Goal: Information Seeking & Learning: Learn about a topic

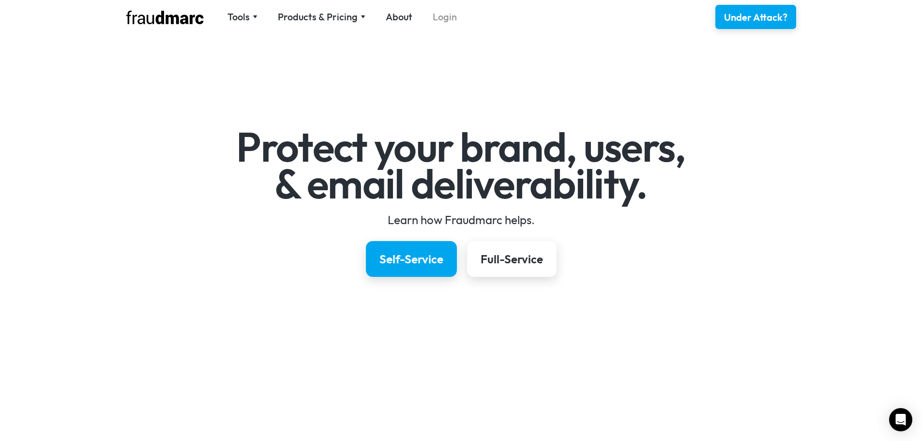
click at [450, 16] on link "Login" at bounding box center [445, 17] width 24 height 14
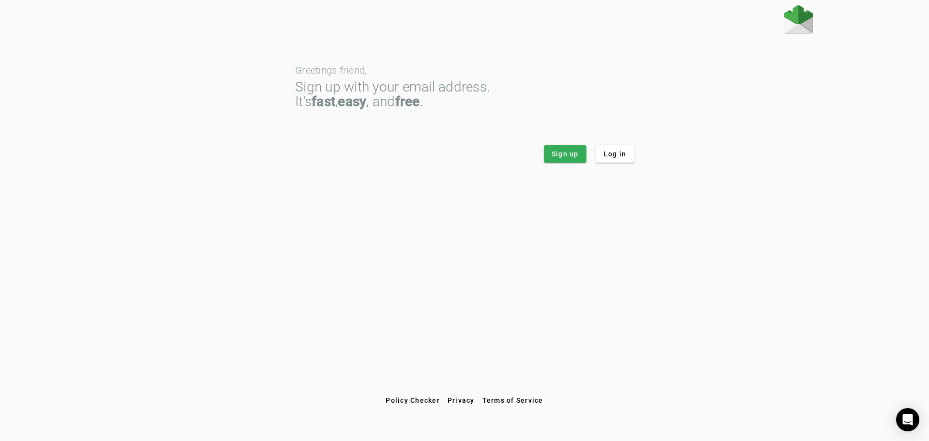
click at [634, 149] on app-login "Greetings friend, Sign up with your email address. It’s fast , easy , and free …" at bounding box center [464, 84] width 697 height 158
click at [630, 152] on span at bounding box center [615, 153] width 38 height 23
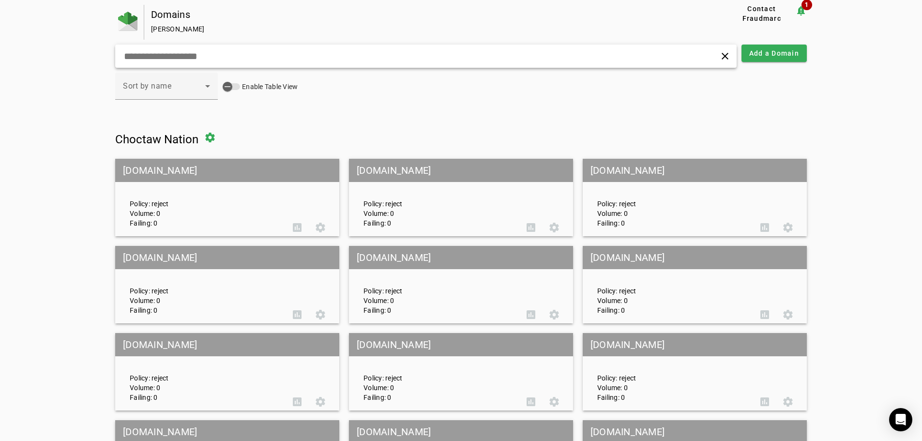
click at [342, 50] on input "text" at bounding box center [294, 56] width 342 height 12
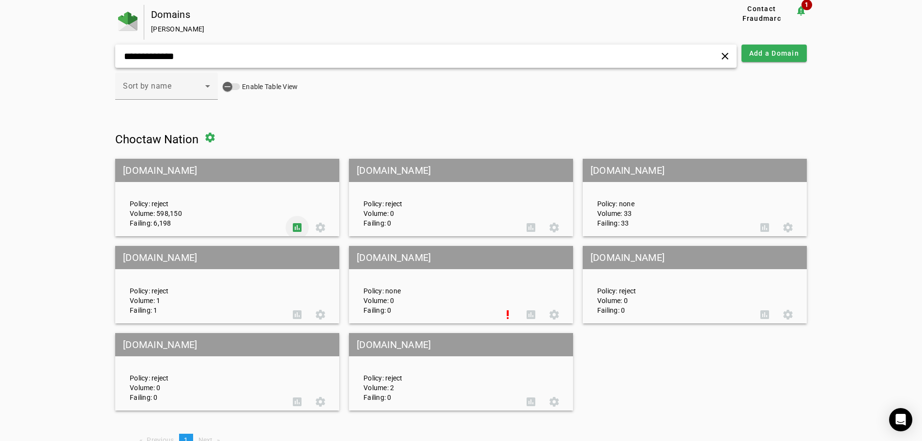
type input "**********"
click at [300, 227] on span at bounding box center [296, 227] width 23 height 23
click at [294, 224] on span at bounding box center [296, 227] width 23 height 23
click at [314, 223] on span at bounding box center [320, 227] width 23 height 23
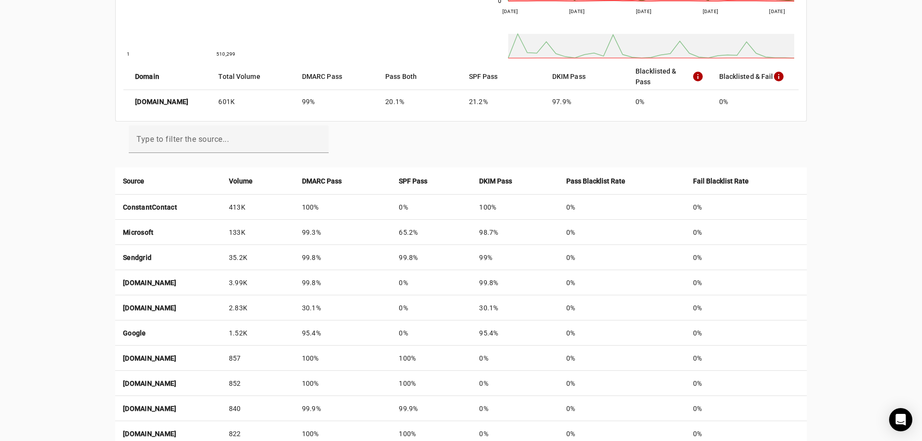
scroll to position [242, 0]
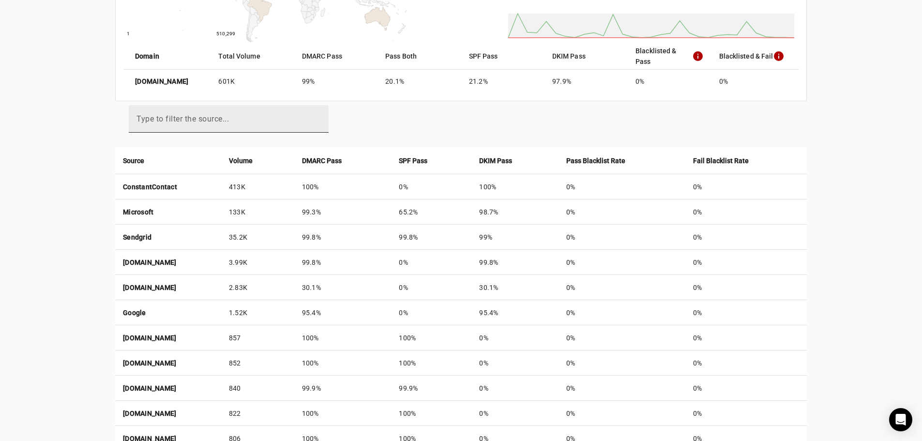
click at [184, 116] on mat-label "Type to filter the source..." at bounding box center [182, 118] width 92 height 9
click at [184, 117] on input "Type to filter the source..." at bounding box center [228, 123] width 184 height 12
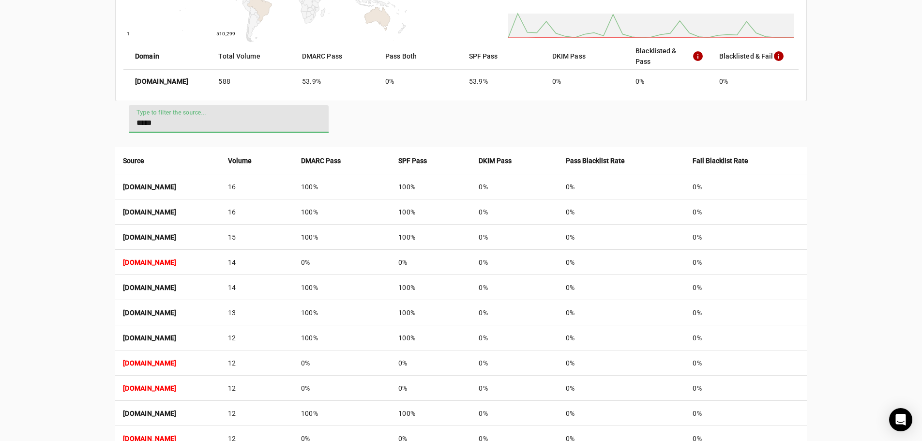
type input "*****"
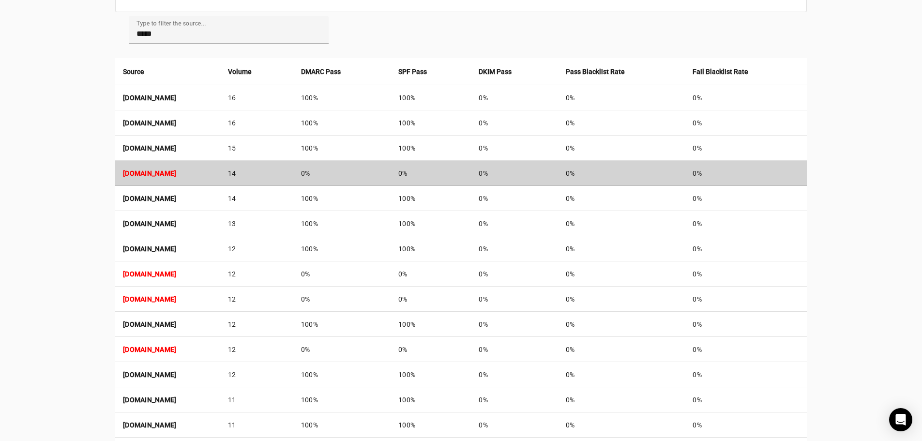
scroll to position [351, 0]
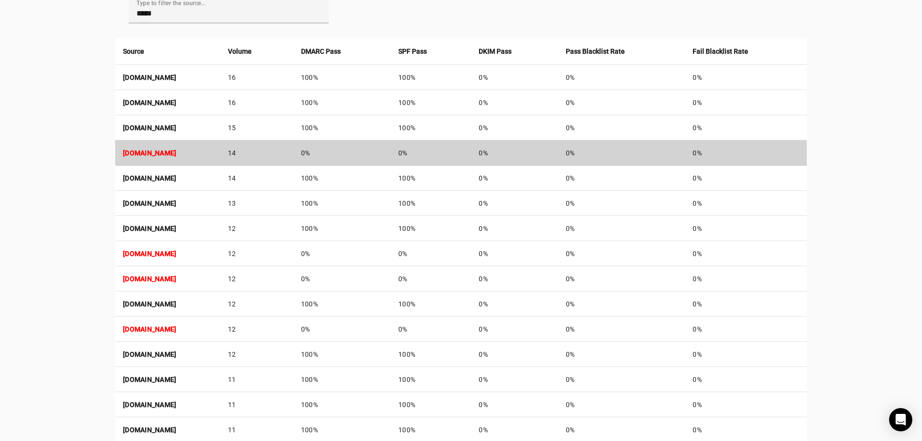
click at [176, 149] on strong "smtp-06094ed8c7f30fa6d.core1.sfdc-8tgtt5.mta.salesforce.com" at bounding box center [149, 153] width 53 height 8
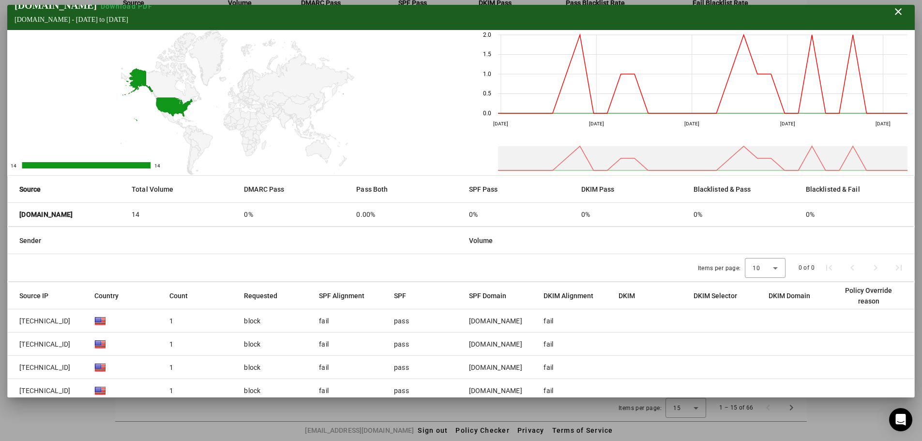
scroll to position [0, 0]
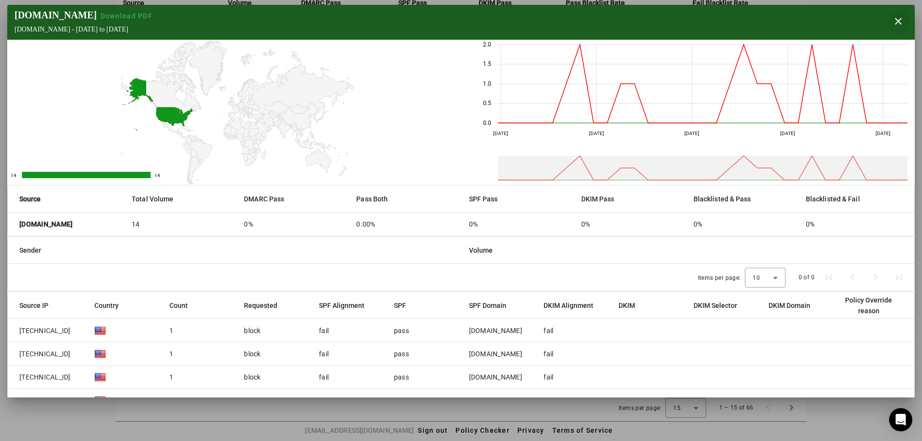
click at [897, 18] on span "button" at bounding box center [897, 21] width 23 height 23
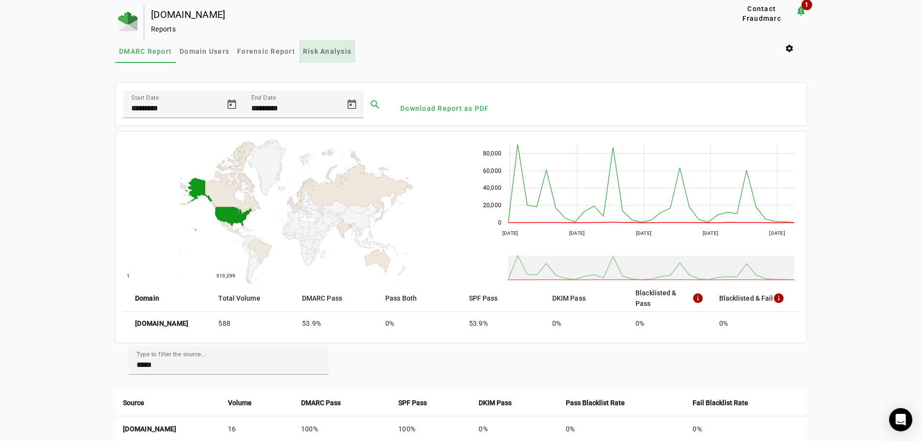
click at [338, 50] on span "Risk Analysis" at bounding box center [327, 51] width 48 height 7
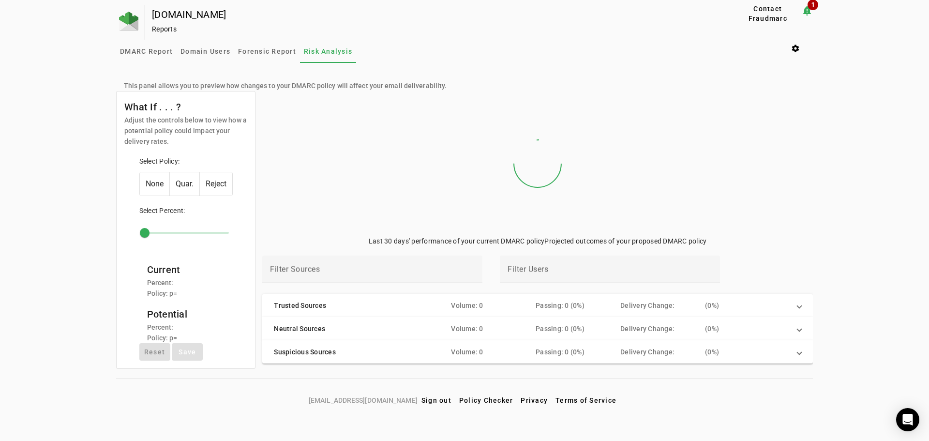
type input "***"
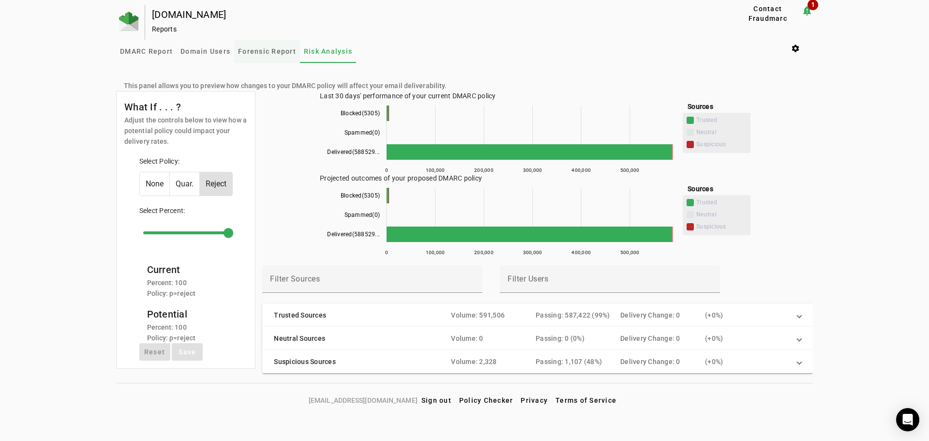
click at [252, 46] on span "Forensic Report" at bounding box center [267, 51] width 58 height 23
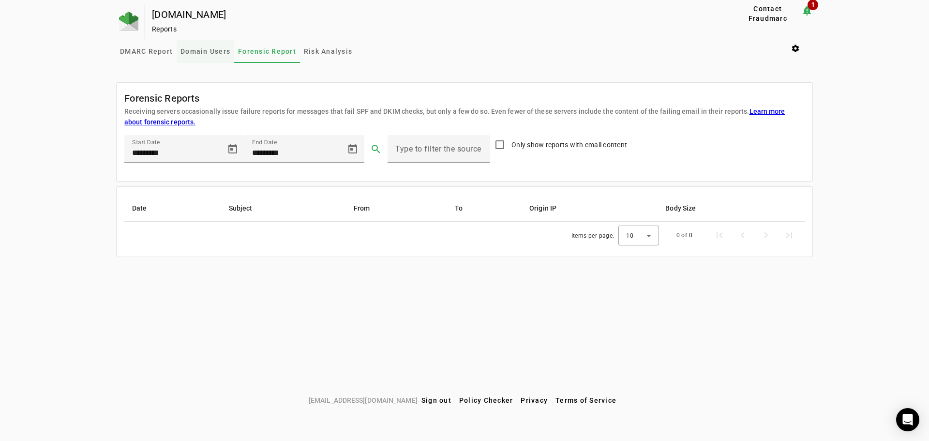
click at [220, 48] on span "Domain Users" at bounding box center [205, 51] width 50 height 7
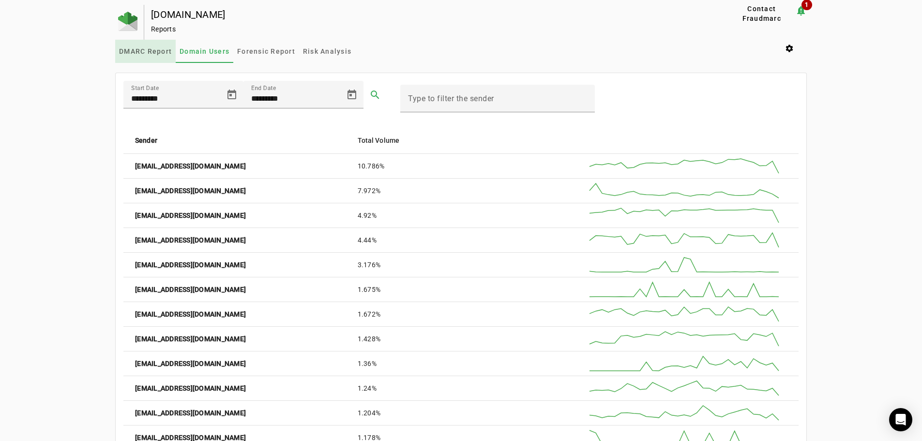
click at [146, 55] on span "DMARC Report" at bounding box center [145, 51] width 53 height 23
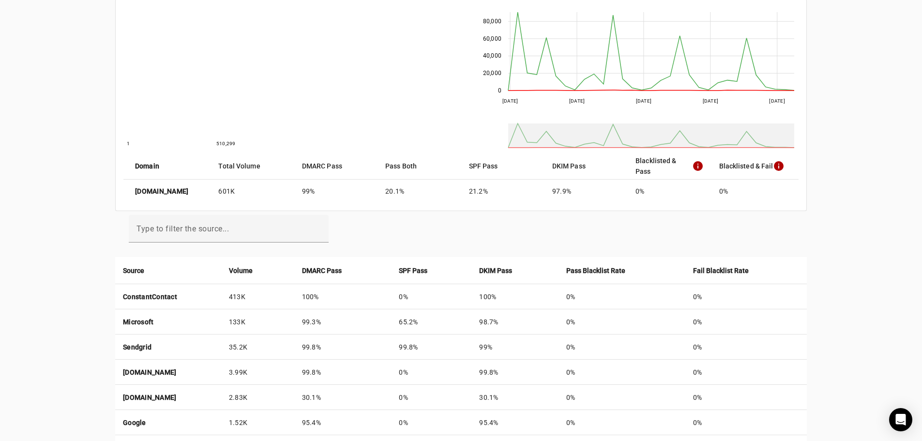
scroll to position [145, 0]
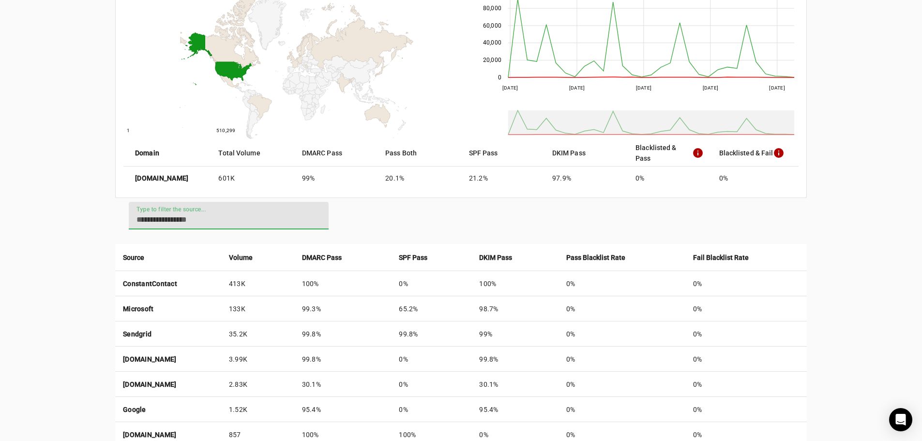
click at [213, 220] on input "Type to filter the source..." at bounding box center [228, 220] width 184 height 12
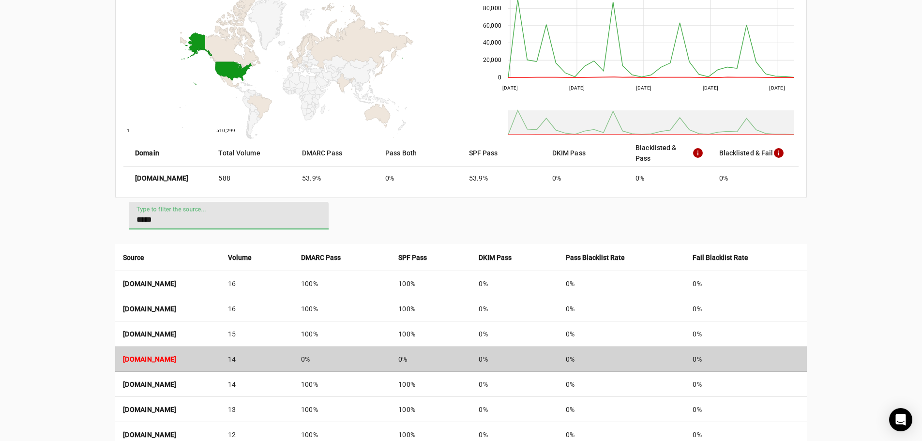
type input "*****"
click at [176, 360] on strong "smtp-06094ed8c7f30fa6d.core1.sfdc-8tgtt5.mta.salesforce.com" at bounding box center [149, 359] width 53 height 8
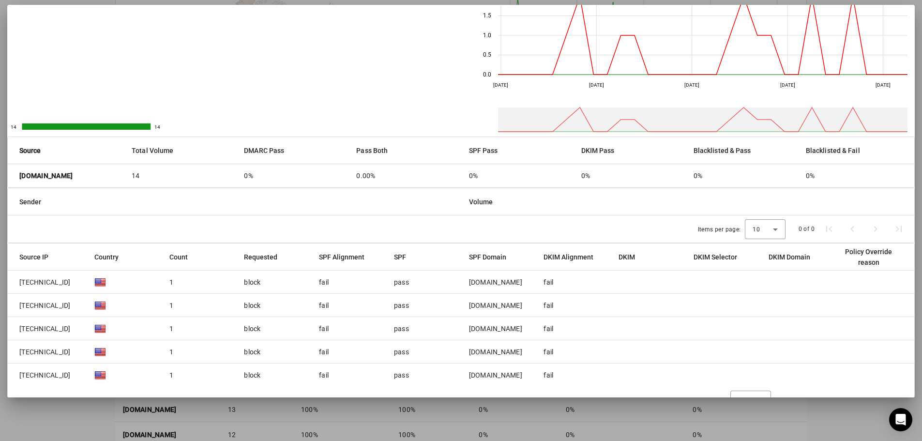
scroll to position [71, 0]
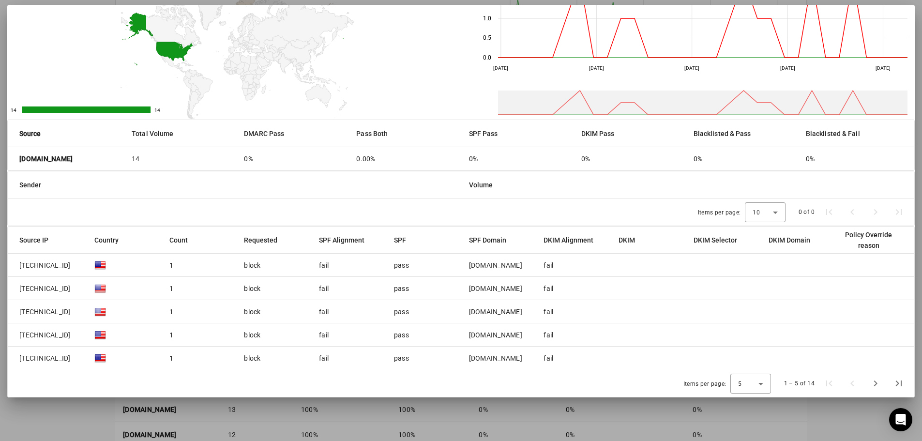
drag, startPoint x: 472, startPoint y: 260, endPoint x: 555, endPoint y: 284, distance: 86.3
click at [555, 284] on mat-table "Source IP Country Count Requested SPF Alignment SPF SPF Domain DKIM Alignment D…" at bounding box center [461, 297] width 906 height 143
click at [611, 278] on mat-cell at bounding box center [648, 288] width 75 height 23
click at [686, 408] on div at bounding box center [461, 220] width 922 height 441
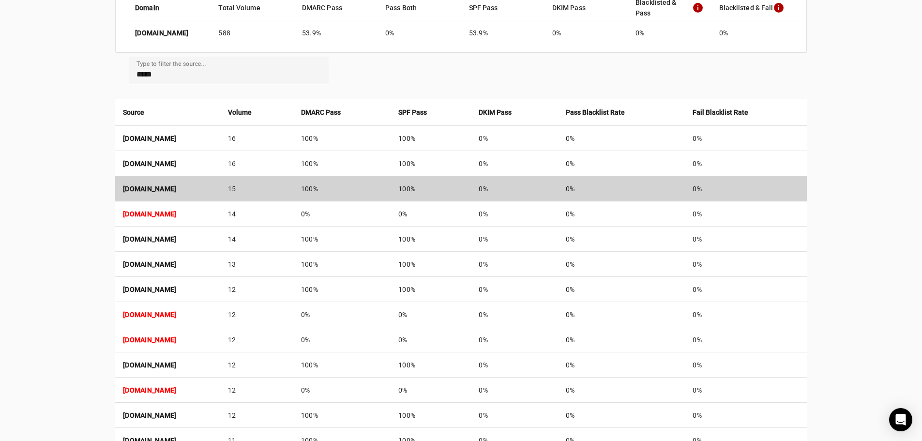
click at [176, 191] on strong "smtp-0433f4c23cae3c21a.core1.sfdc-yfeipo.mta.salesforce.com" at bounding box center [149, 189] width 53 height 8
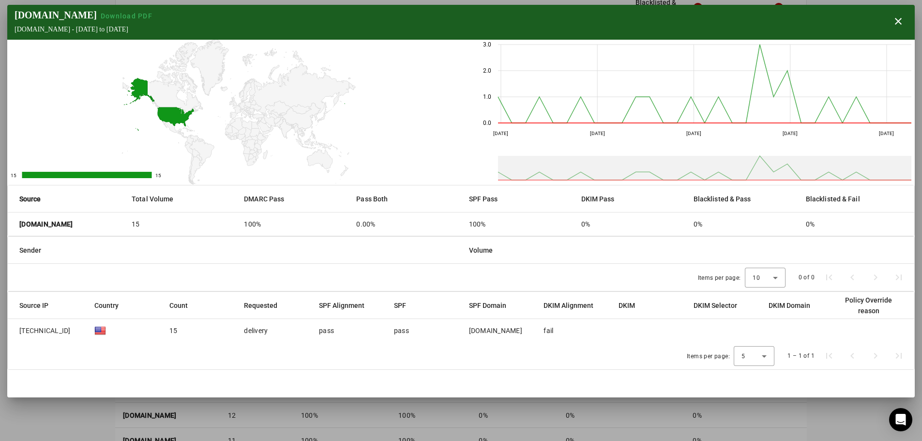
click at [707, 421] on div at bounding box center [461, 220] width 922 height 441
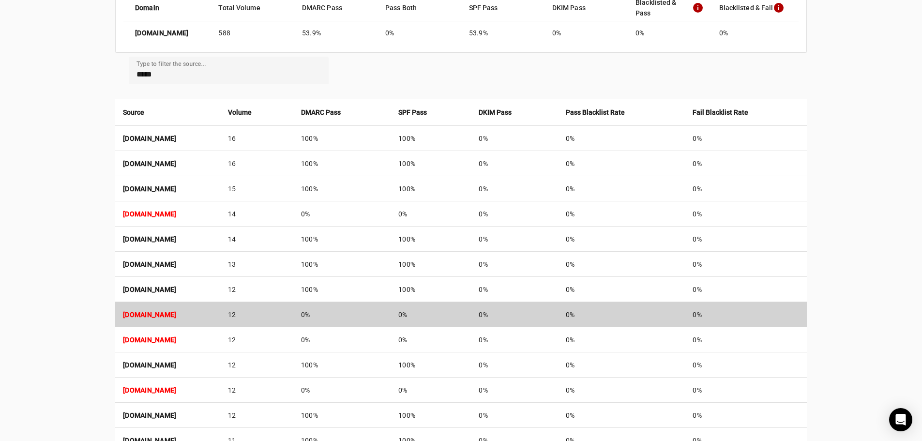
click at [176, 314] on strong "smtp-097025fe519d34b87.core1.sfdc-8tgtt5.mta.salesforce.com" at bounding box center [149, 315] width 53 height 8
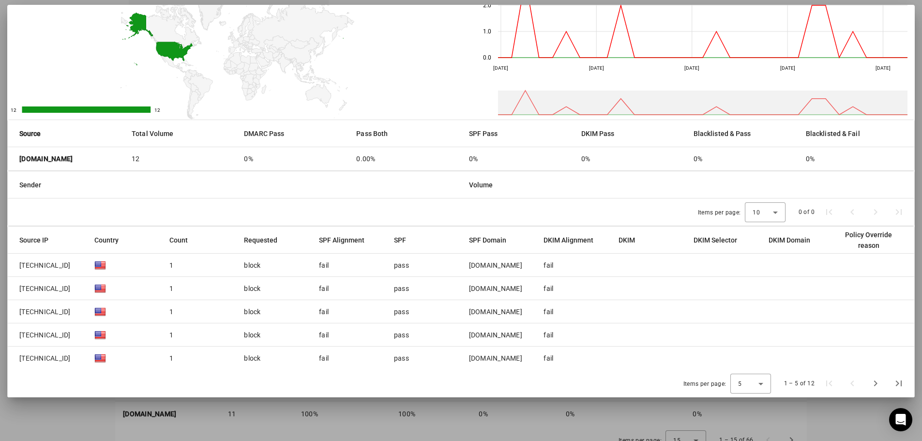
scroll to position [351, 0]
click at [661, 408] on div at bounding box center [461, 220] width 922 height 441
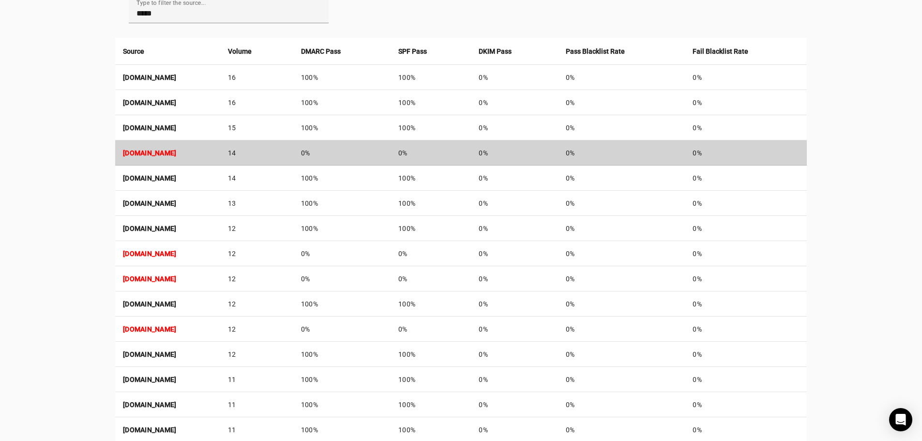
click at [176, 149] on strong "smtp-06094ed8c7f30fa6d.core1.sfdc-8tgtt5.mta.salesforce.com" at bounding box center [149, 153] width 53 height 8
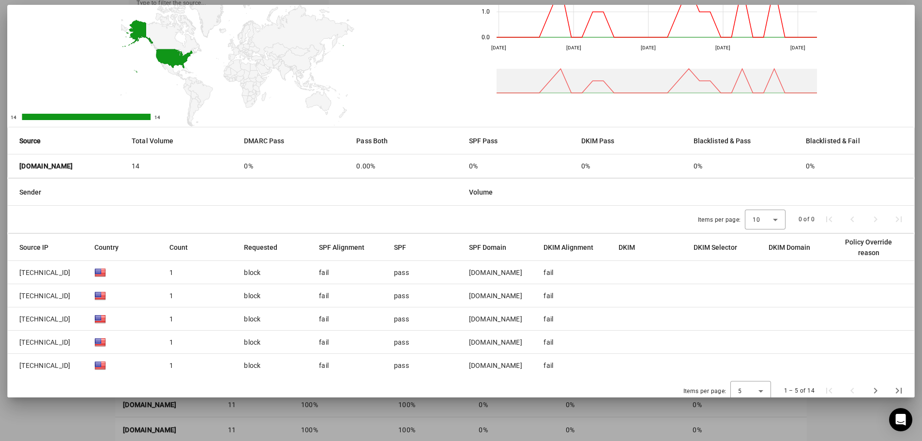
scroll to position [71, 0]
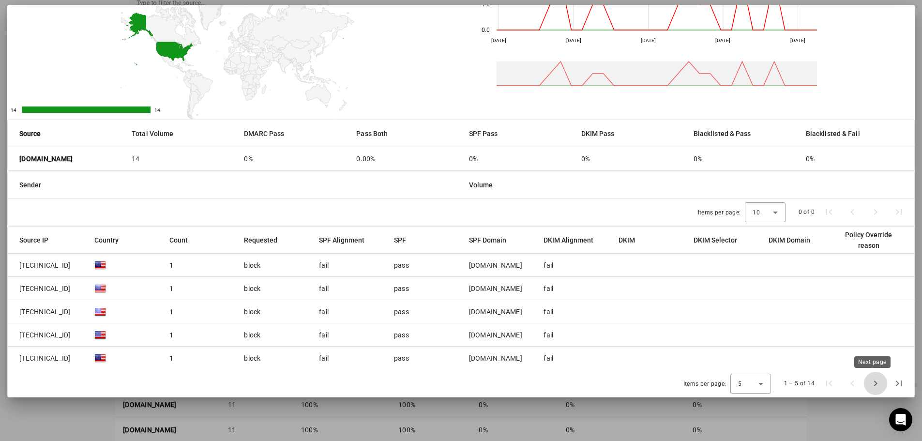
click at [875, 384] on span "Next page" at bounding box center [875, 383] width 23 height 23
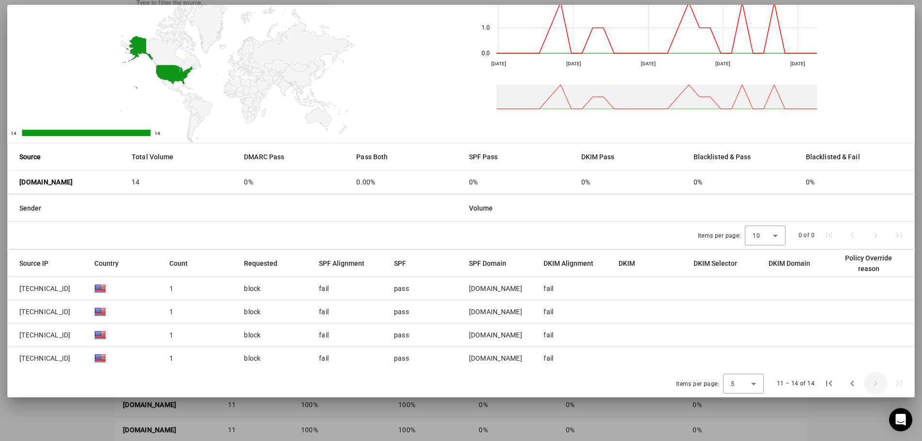
scroll to position [48, 0]
click at [875, 384] on div "11 – 14 of 14" at bounding box center [839, 383] width 141 height 23
click at [821, 412] on div at bounding box center [461, 220] width 922 height 441
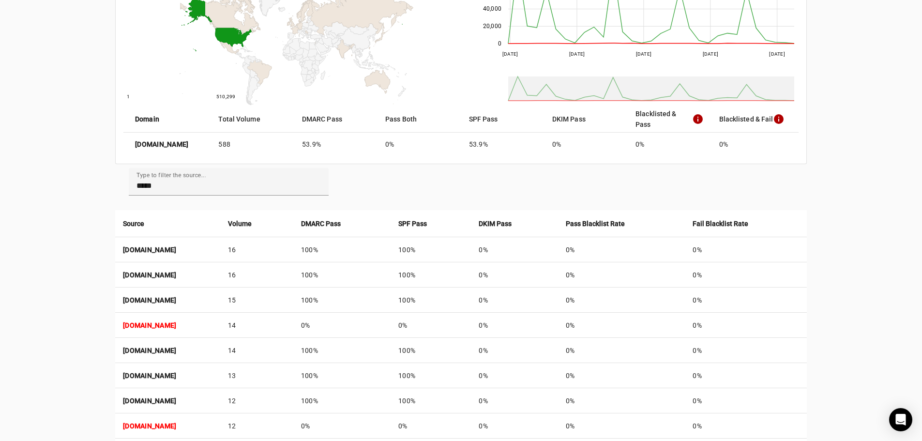
scroll to position [158, 0]
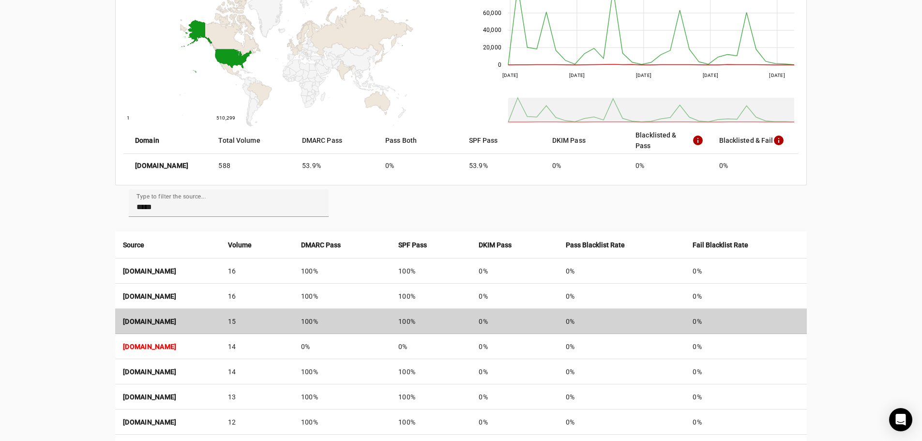
click at [390, 324] on td "100%" at bounding box center [341, 321] width 97 height 25
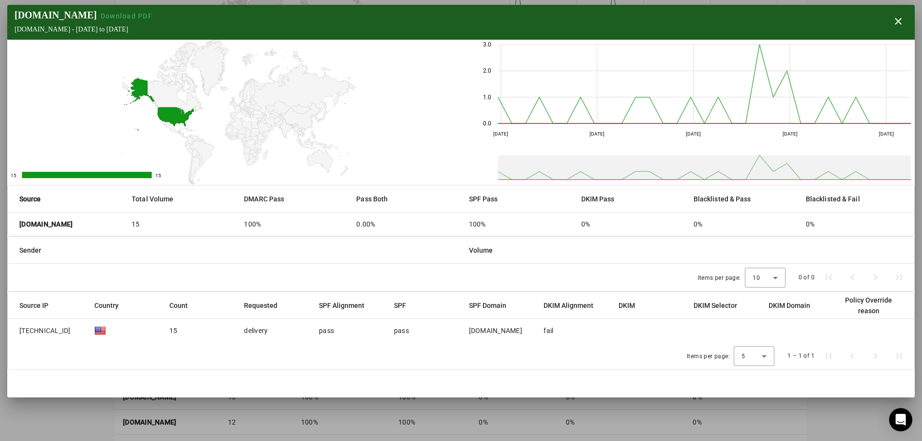
click at [515, 408] on div at bounding box center [461, 220] width 922 height 441
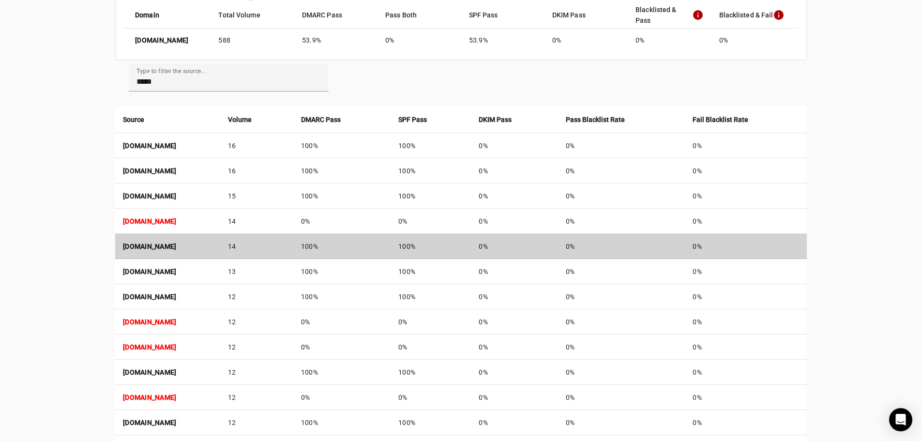
scroll to position [303, 0]
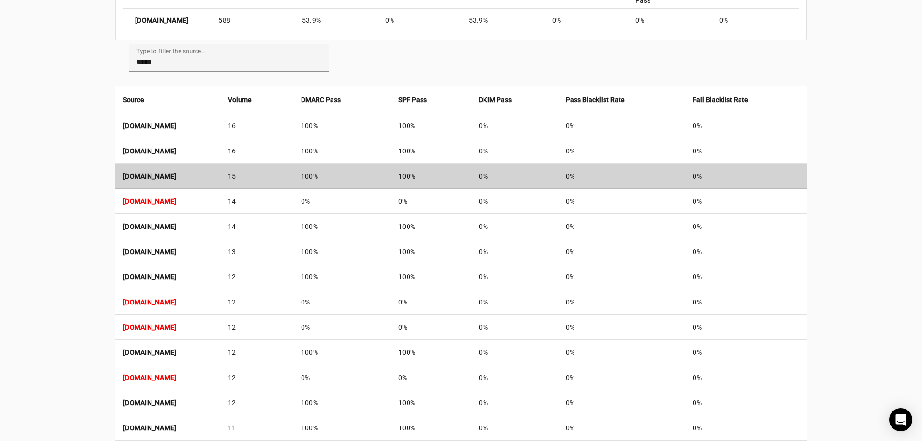
click at [176, 173] on strong "smtp-0433f4c23cae3c21a.core1.sfdc-yfeipo.mta.salesforce.com" at bounding box center [149, 176] width 53 height 8
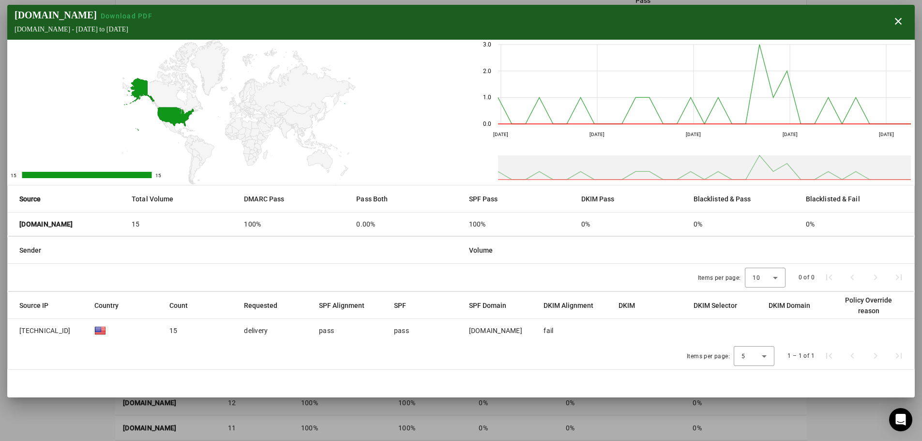
click at [478, 424] on div at bounding box center [461, 220] width 922 height 441
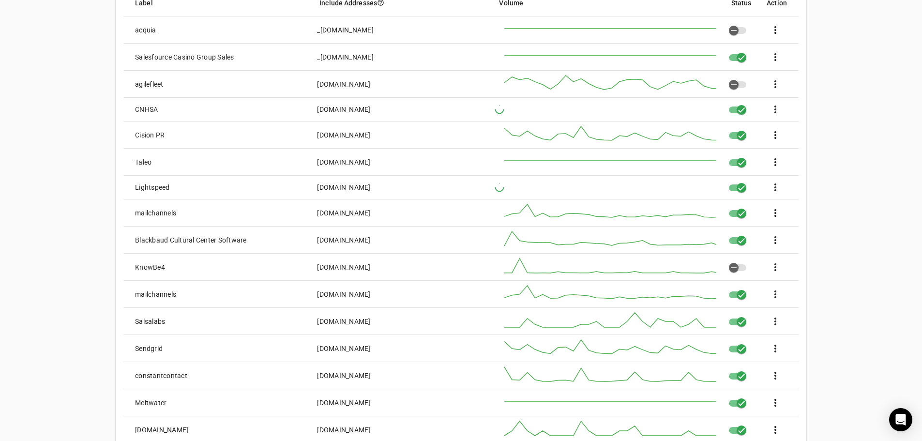
scroll to position [97, 0]
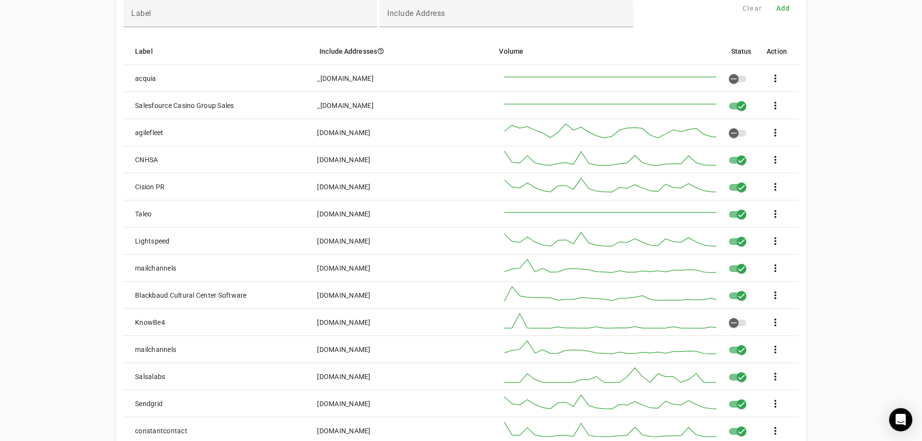
drag, startPoint x: 386, startPoint y: 103, endPoint x: 317, endPoint y: 104, distance: 68.2
click at [317, 104] on mat-cell "_spf.salesforce.com" at bounding box center [397, 105] width 177 height 27
copy div "_spf.salesforce.com"
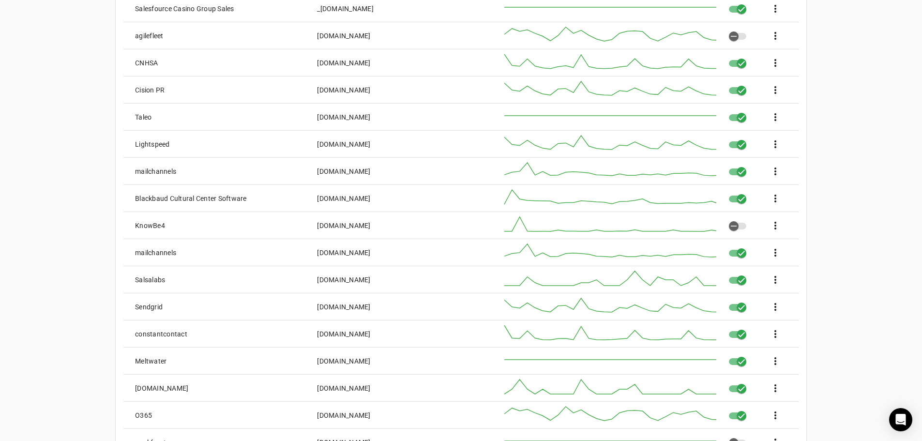
scroll to position [145, 0]
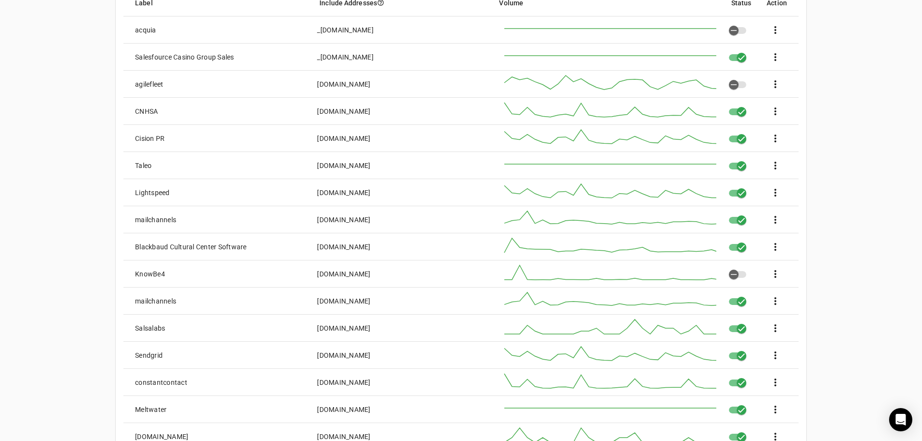
copy div "_spf.salesforce.com"
